Goal: Entertainment & Leisure: Consume media (video, audio)

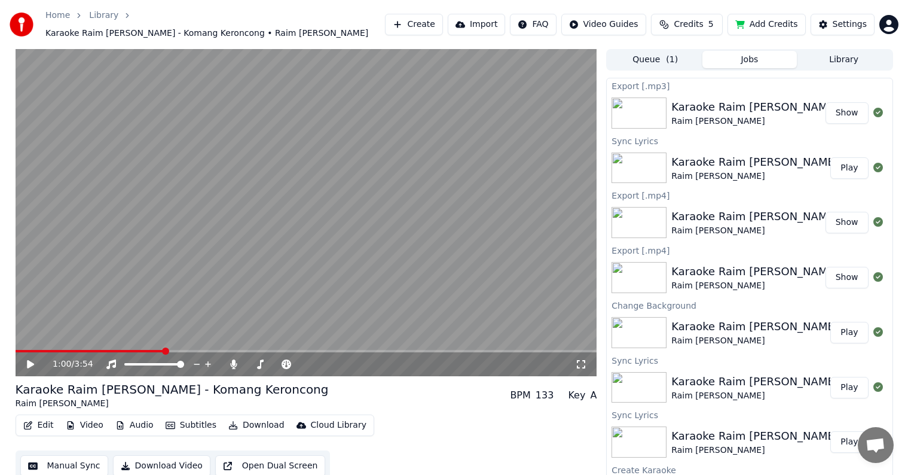
scroll to position [1, 0]
click at [94, 416] on button "Video" at bounding box center [84, 424] width 47 height 17
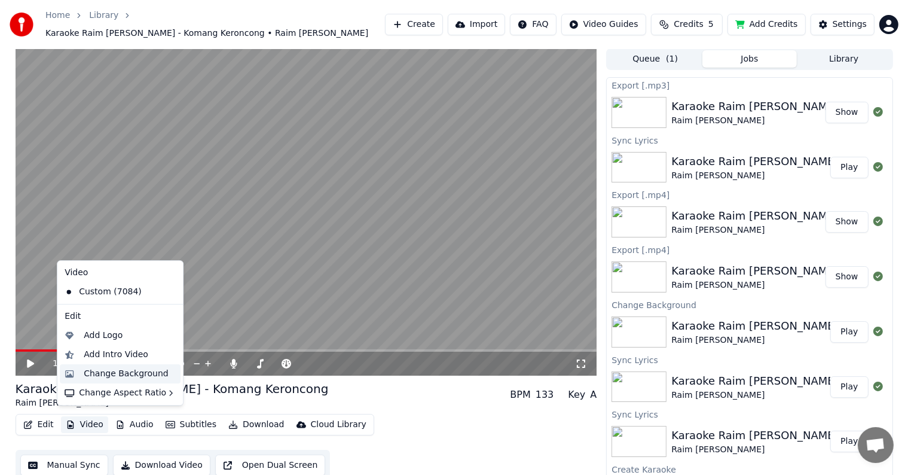
click at [124, 375] on div "Change Background" at bounding box center [126, 374] width 85 height 12
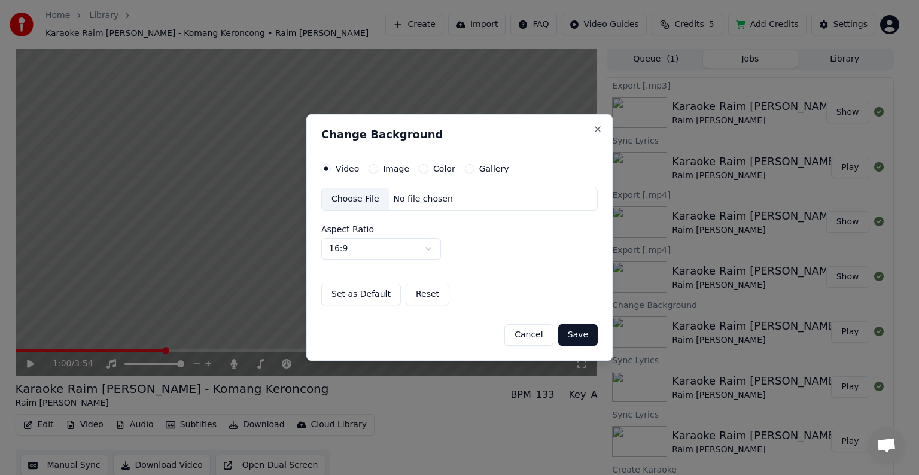
click at [359, 193] on div "Choose File" at bounding box center [355, 199] width 67 height 22
click at [584, 335] on button "Save" at bounding box center [577, 335] width 39 height 22
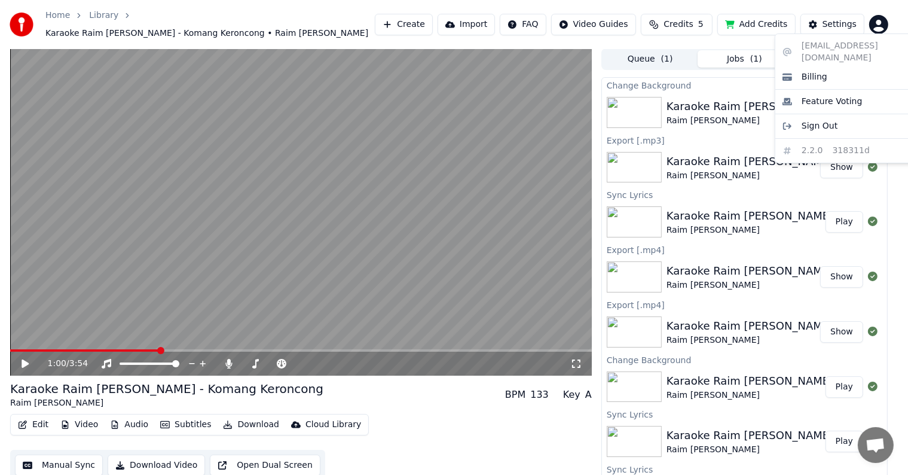
click at [886, 24] on html "Home Library Karaoke Raim [PERSON_NAME] - Komang Keroncong • Raim [PERSON_NAME]…" at bounding box center [454, 236] width 908 height 475
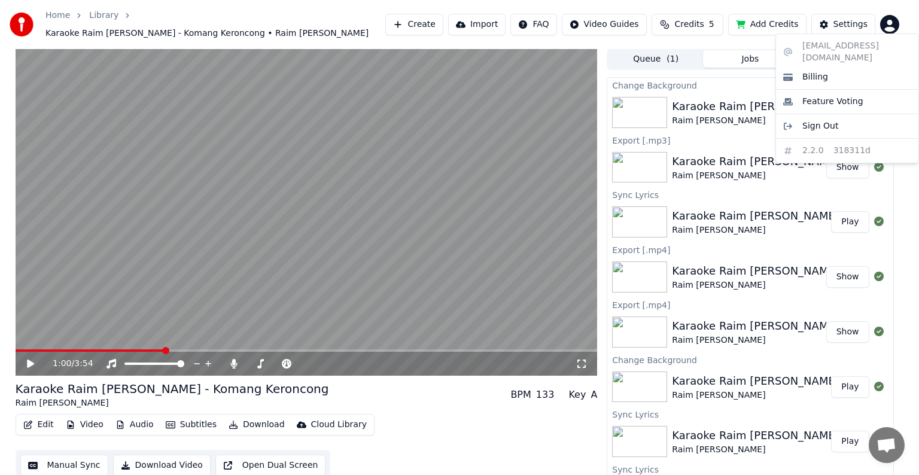
click at [758, 4] on html "Home Library Karaoke Raim [PERSON_NAME] - Komang Keroncong • Raim [PERSON_NAME]…" at bounding box center [459, 236] width 919 height 475
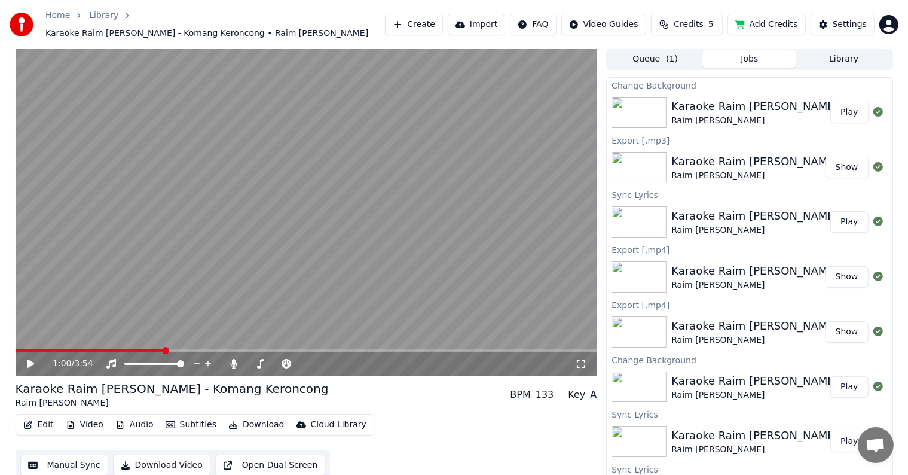
click at [31, 359] on icon at bounding box center [30, 363] width 7 height 8
click at [31, 359] on icon at bounding box center [39, 364] width 28 height 10
click at [852, 109] on button "Play" at bounding box center [850, 113] width 38 height 22
click at [236, 359] on icon at bounding box center [234, 364] width 12 height 10
click at [29, 360] on icon at bounding box center [31, 363] width 6 height 7
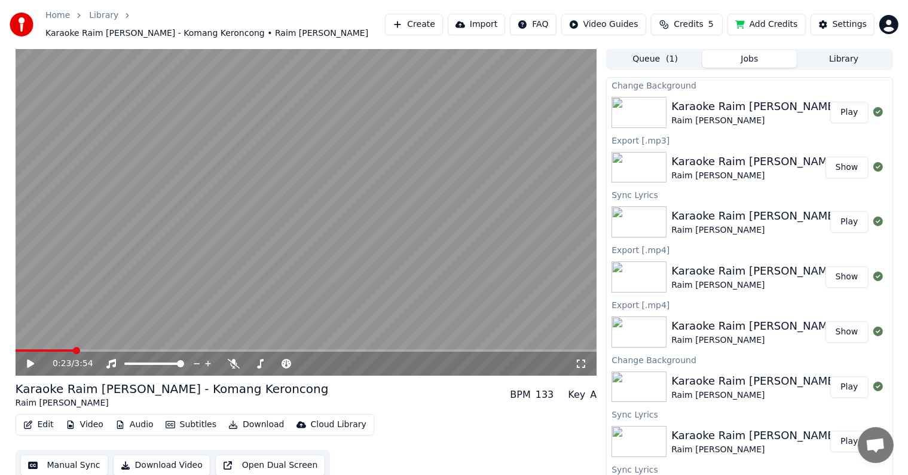
click at [249, 416] on button "Download" at bounding box center [257, 424] width 66 height 17
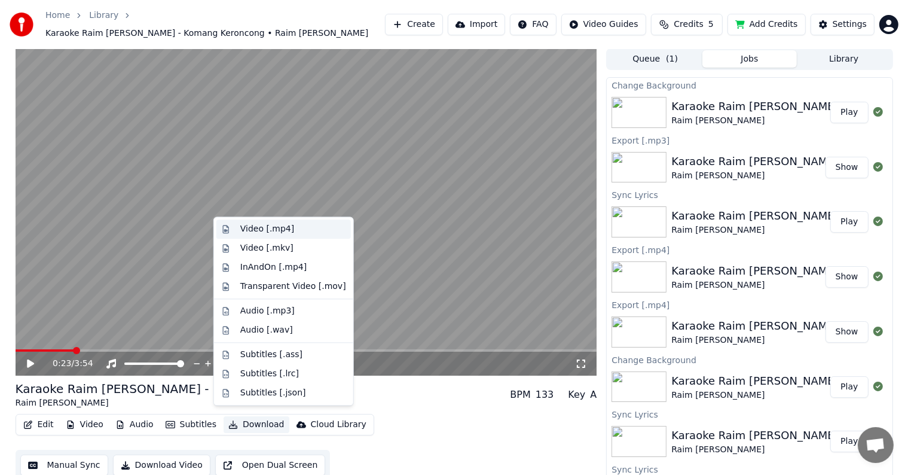
click at [291, 230] on div "Video [.mp4]" at bounding box center [293, 229] width 106 height 12
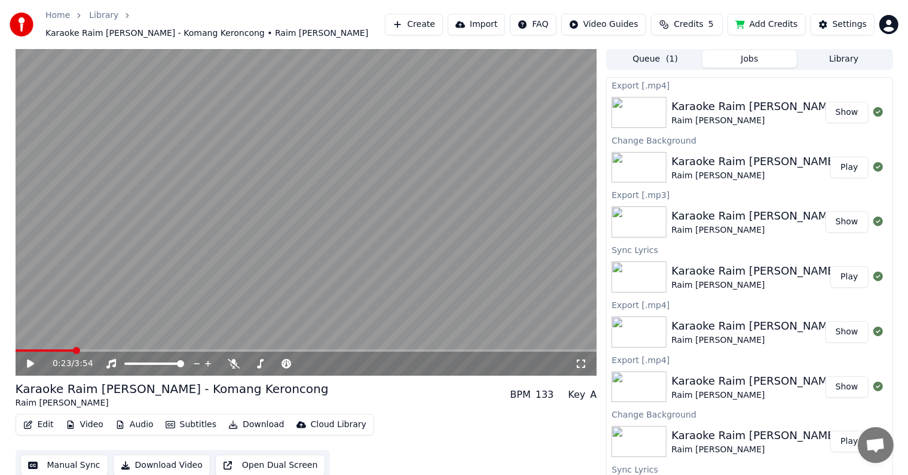
click at [718, 285] on div "Raim [PERSON_NAME]" at bounding box center [813, 285] width 282 height 12
click at [838, 270] on button "Play" at bounding box center [850, 277] width 38 height 22
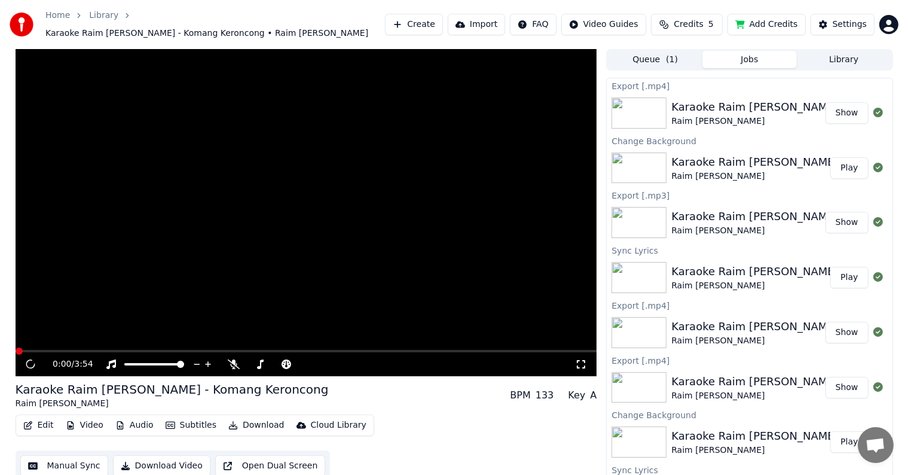
scroll to position [1, 0]
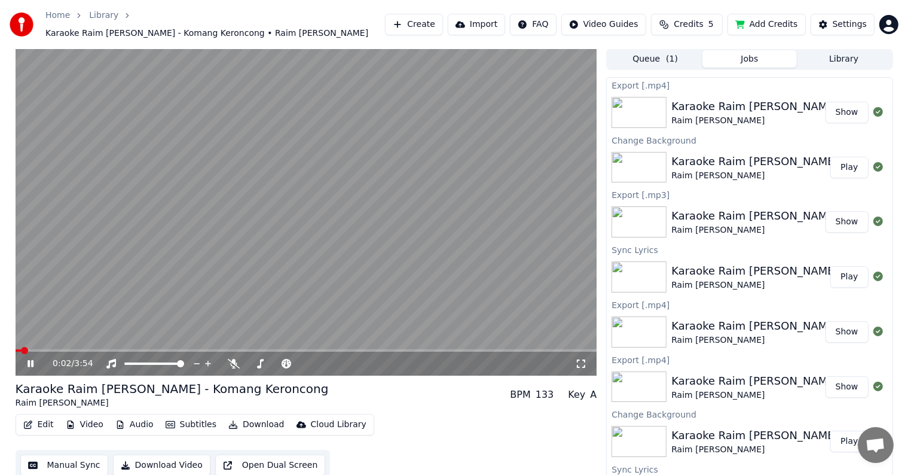
click at [715, 318] on div "Karaoke Raim [PERSON_NAME] - Komang Keroncong" at bounding box center [813, 326] width 282 height 17
click at [737, 389] on div "Raim [PERSON_NAME]" at bounding box center [813, 395] width 282 height 12
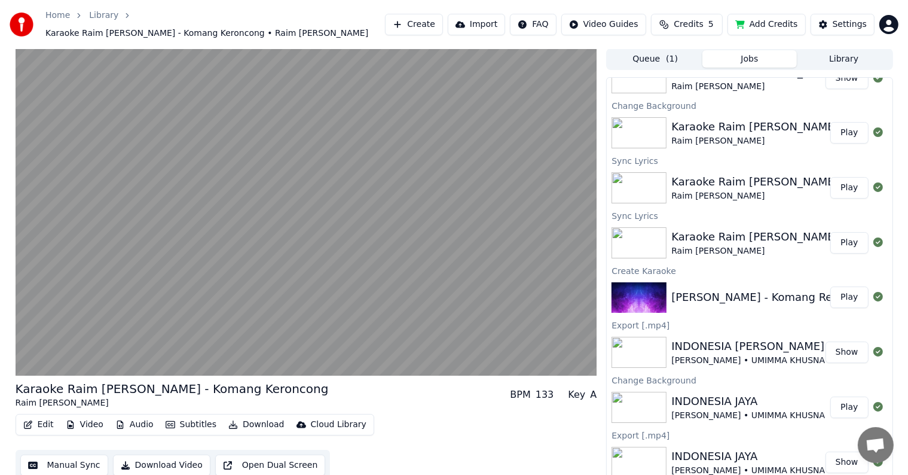
scroll to position [310, 0]
click at [841, 294] on button "Play" at bounding box center [850, 296] width 38 height 22
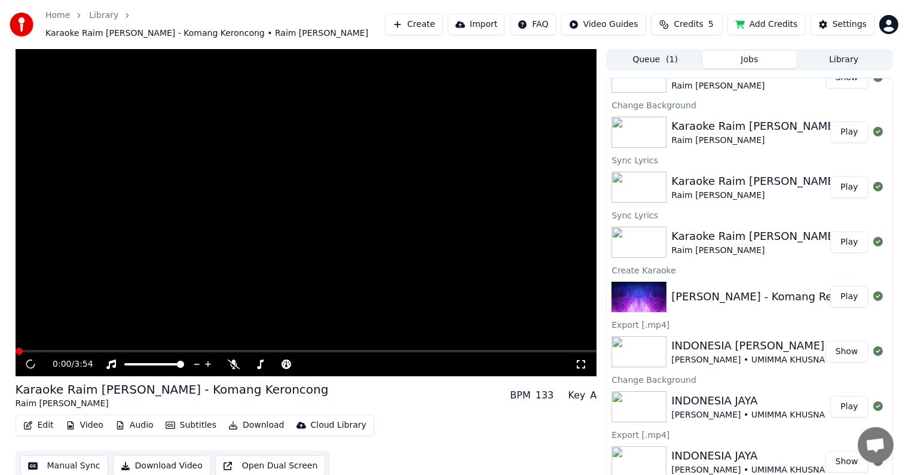
scroll to position [1, 0]
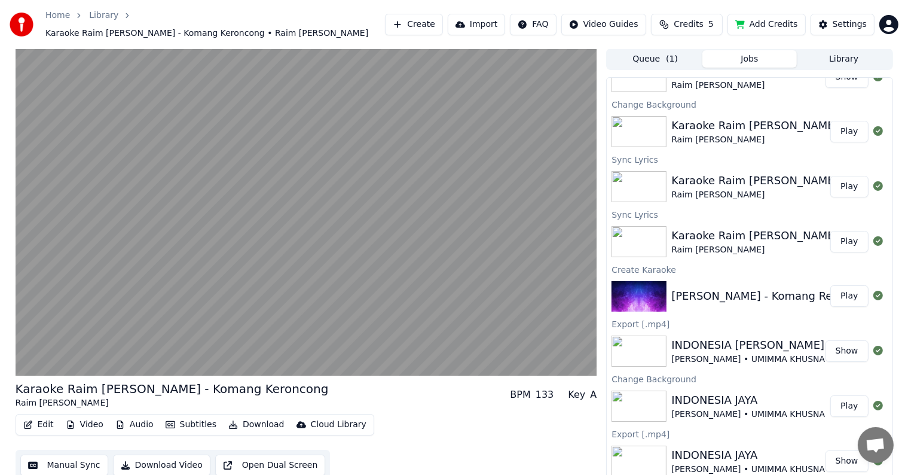
click at [761, 25] on button "Add Credits" at bounding box center [767, 25] width 78 height 22
